Goal: Check status

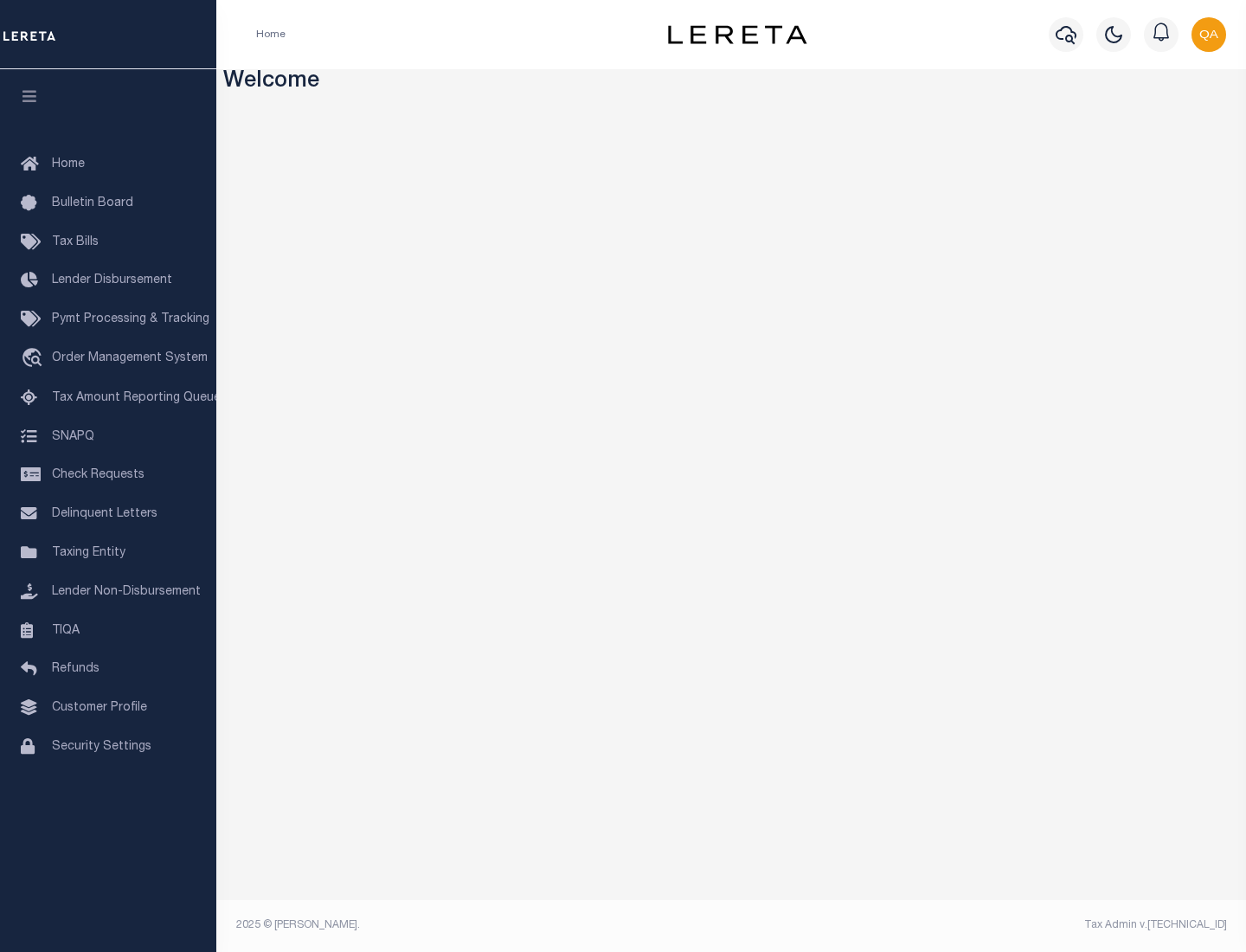
click at [108, 475] on span "Check Requests" at bounding box center [97, 475] width 92 height 12
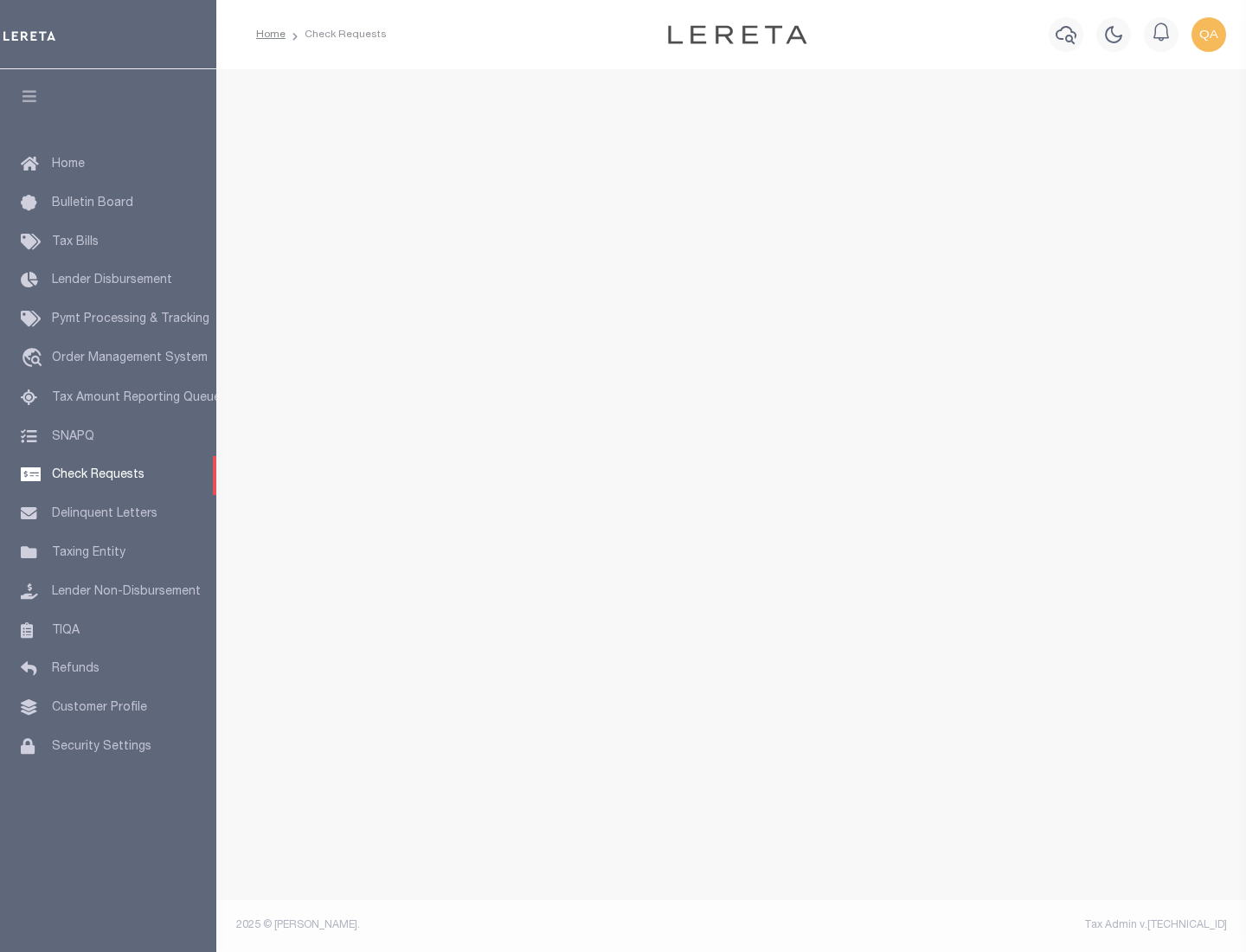
select select "50"
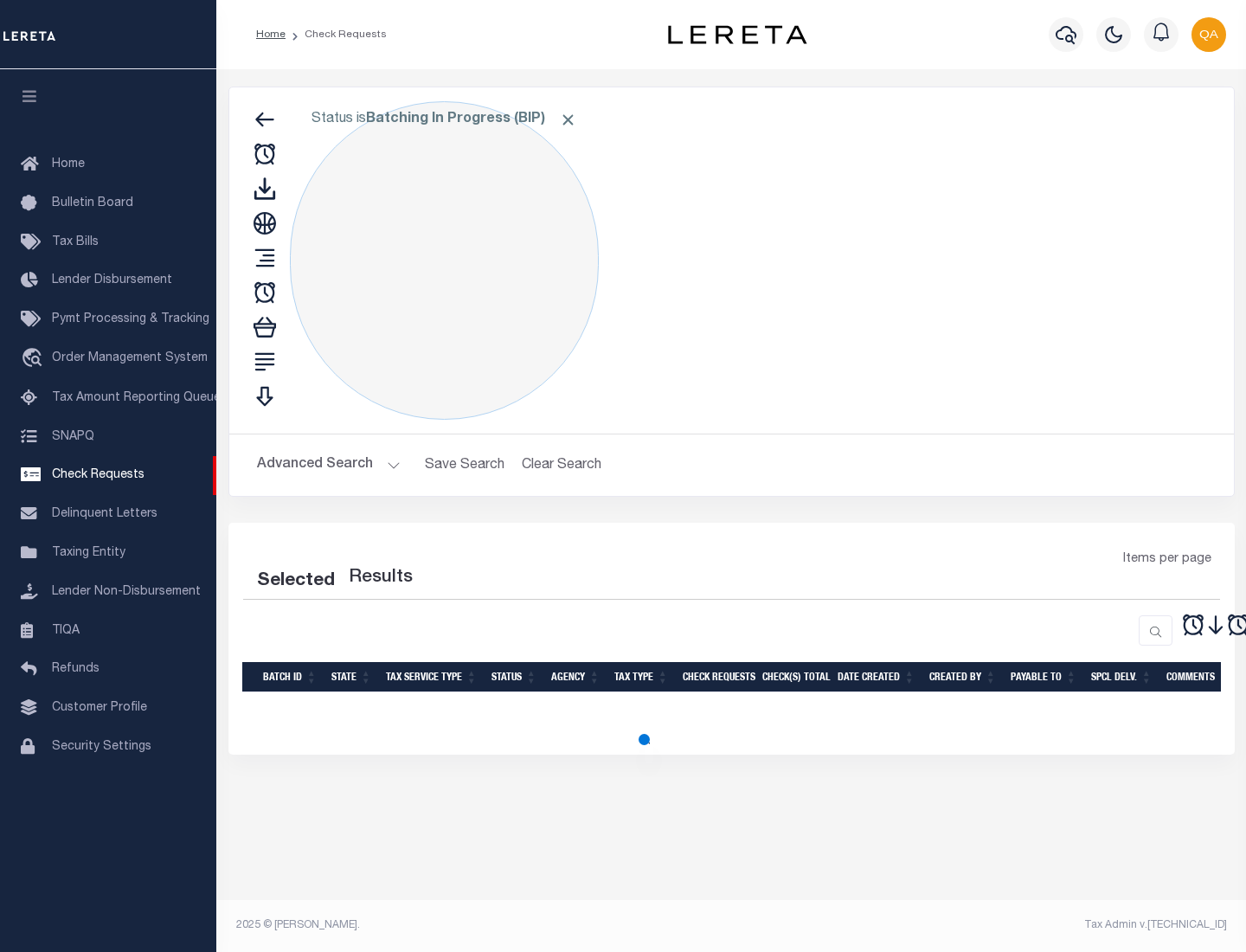
select select "50"
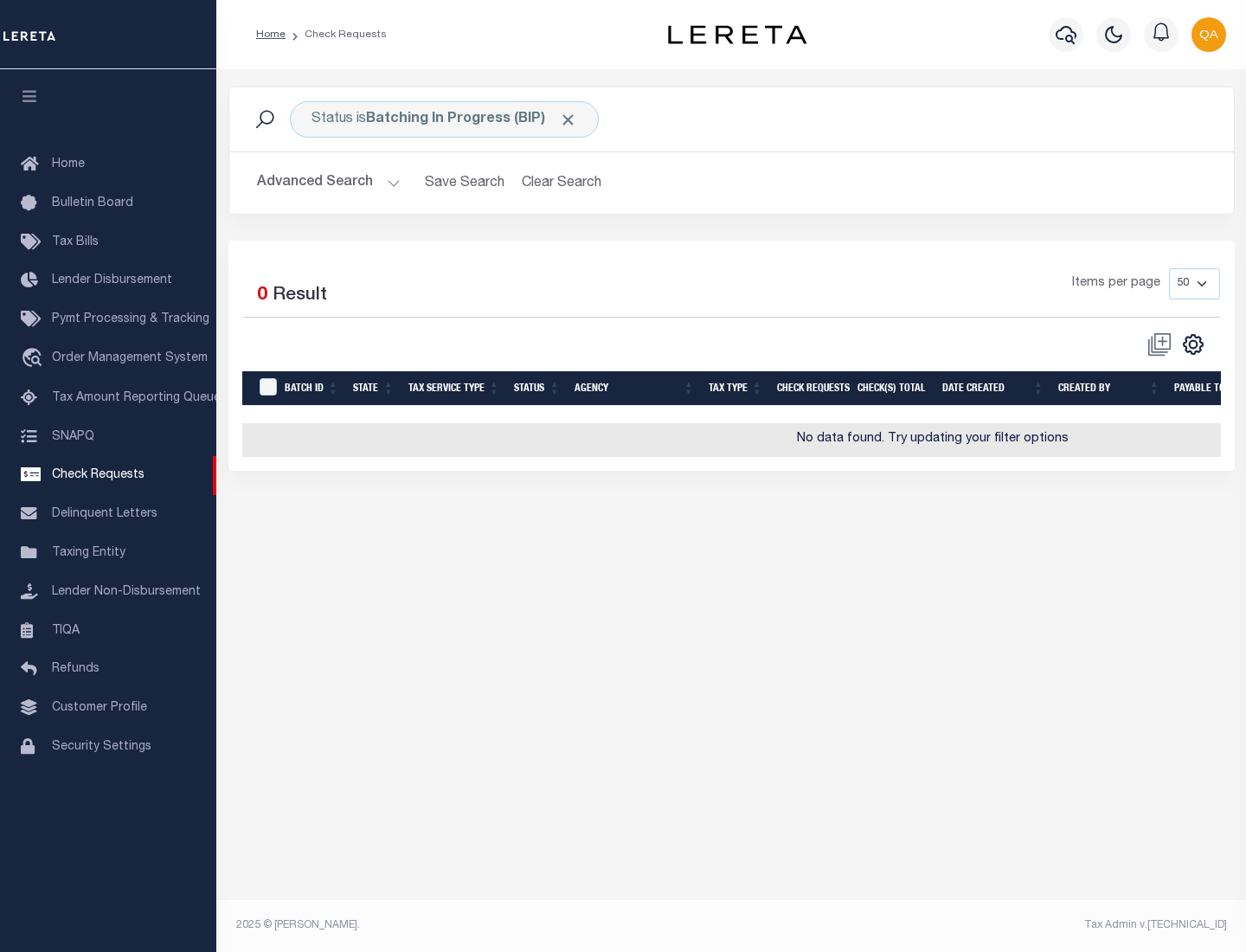
click at [569, 120] on span "Click to Remove" at bounding box center [568, 120] width 18 height 18
